Goal: Task Accomplishment & Management: Manage account settings

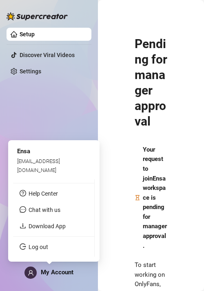
click at [54, 269] on span "My Account" at bounding box center [57, 272] width 33 height 7
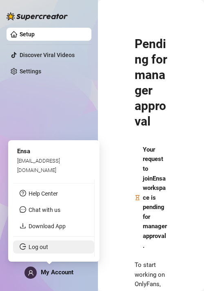
click at [35, 244] on link "Log out" at bounding box center [39, 247] width 20 height 7
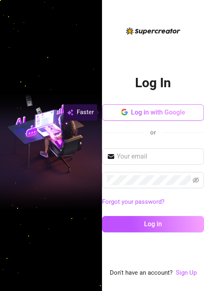
click at [155, 116] on span "Log in with Google" at bounding box center [158, 112] width 54 height 8
click at [157, 115] on span "Log in with Google" at bounding box center [158, 112] width 54 height 8
click at [145, 111] on span "Log in with Google" at bounding box center [158, 112] width 54 height 8
click at [136, 108] on button "Log in with Google" at bounding box center [153, 112] width 102 height 16
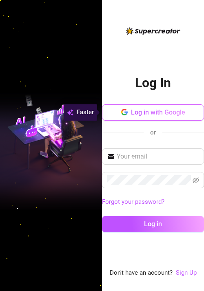
click at [136, 108] on button "Log in with Google" at bounding box center [153, 112] width 102 height 16
